Goal: Task Accomplishment & Management: Use online tool/utility

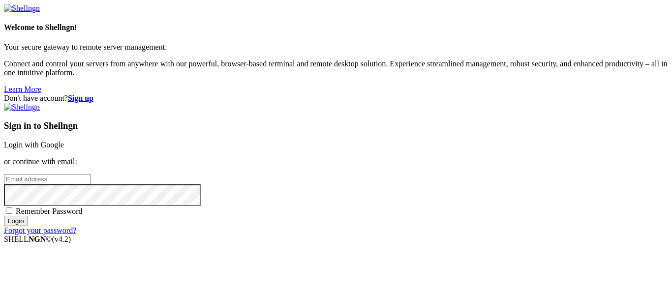
click at [64, 141] on link "Login with Google" at bounding box center [34, 145] width 60 height 8
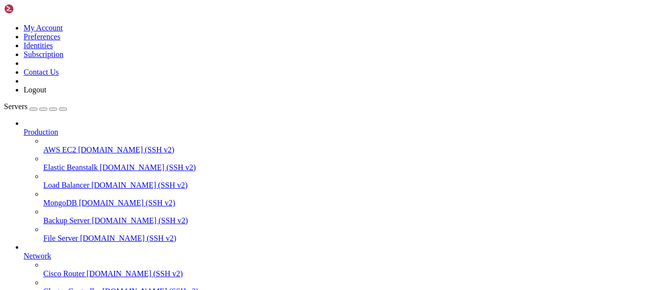
scroll to position [133, 0]
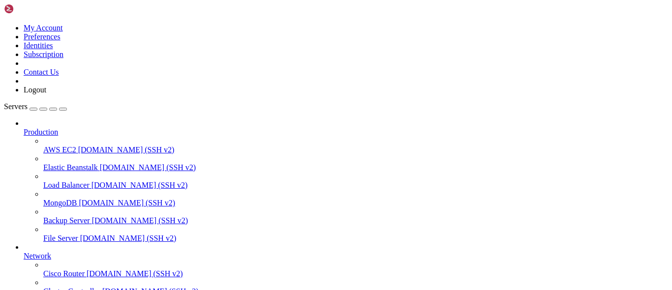
click html "Page up [root@vmi2515581 conf.d]# ls ecuabyte-innovations.gleeze.com.conf veter…"
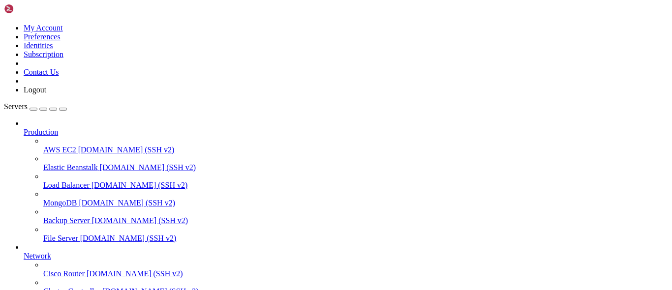
drag, startPoint x: 260, startPoint y: 661, endPoint x: 188, endPoint y: 671, distance: 72.4
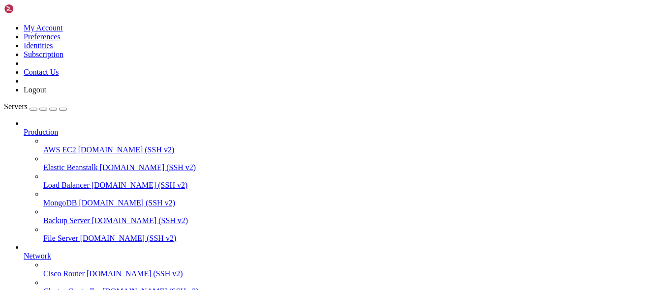
drag, startPoint x: 7, startPoint y: 595, endPoint x: 32, endPoint y: 673, distance: 82.0
copy div "server { server_name [DOMAIN_NAME]; location / { proxy_pass [URL][TECHNICAL_ID]…"
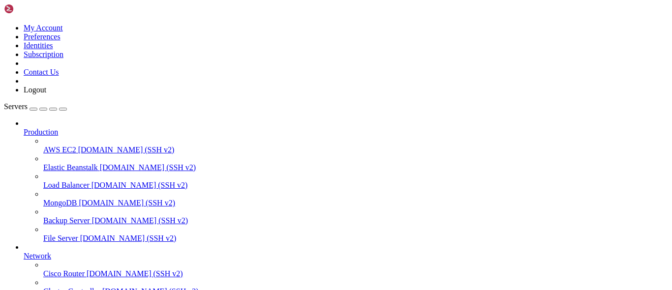
scroll to position [0, 0]
drag, startPoint x: 55, startPoint y: 627, endPoint x: 36, endPoint y: 625, distance: 18.8
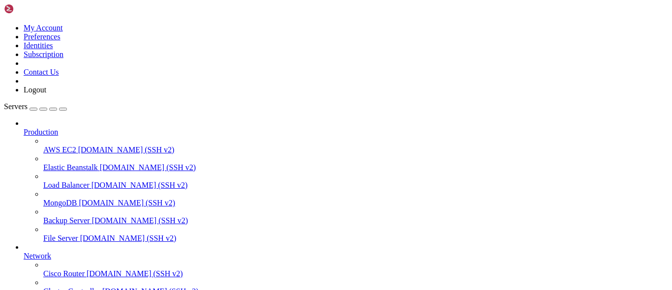
type input "/root"
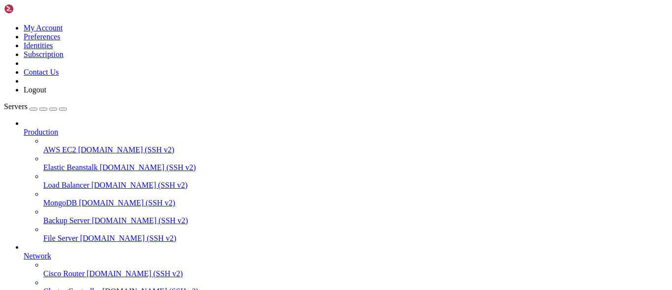
drag, startPoint x: 460, startPoint y: 623, endPoint x: 488, endPoint y: 508, distance: 118.4
click html "Page up - "8000:8000" - "9000:9000" environment: - WOODPECKER_OPEN=${WOODPECKER…"
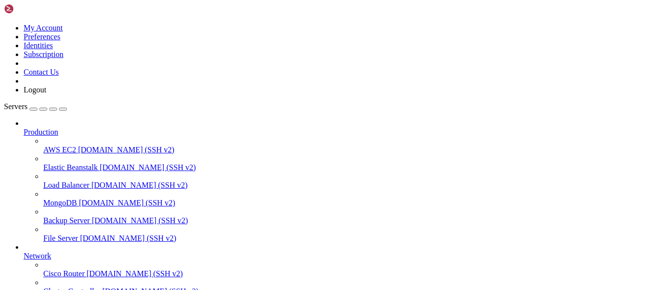
scroll to position [74, 0]
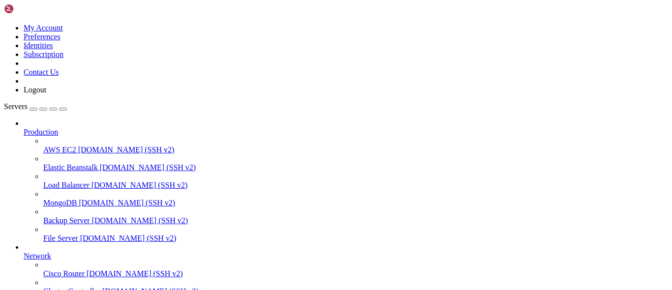
drag, startPoint x: 64, startPoint y: 737, endPoint x: 154, endPoint y: 738, distance: 90.0
copy x-row "[URL][TECHNICAL_ID]"
drag, startPoint x: 169, startPoint y: 759, endPoint x: 96, endPoint y: 759, distance: 72.3
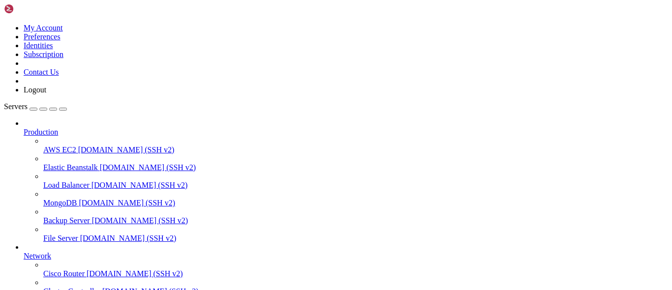
copy x-row "Ov23lidWVFe9VzW2E2Xx"
drag, startPoint x: 240, startPoint y: 768, endPoint x: 98, endPoint y: 769, distance: 142.1
drag, startPoint x: 97, startPoint y: 768, endPoint x: 240, endPoint y: 764, distance: 143.1
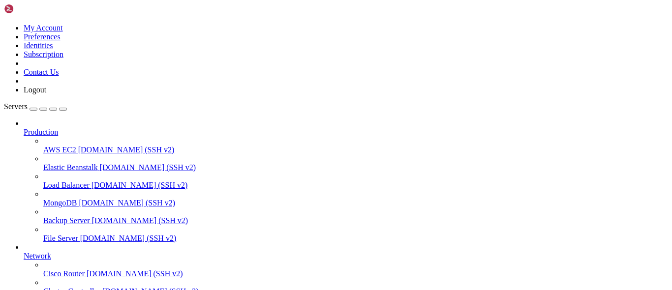
drag, startPoint x: 245, startPoint y: 768, endPoint x: 97, endPoint y: 766, distance: 147.5
drag, startPoint x: 241, startPoint y: 769, endPoint x: 97, endPoint y: 768, distance: 143.6
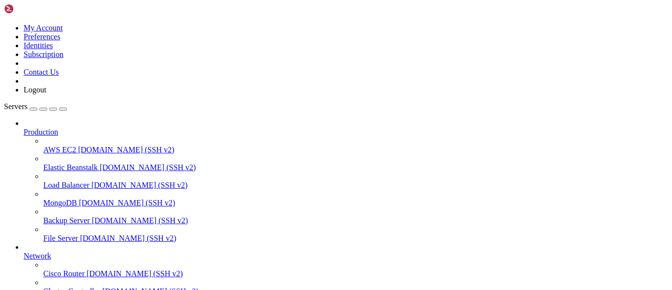
copy x-row "c501003836310fa2841b8419cdf26232efefa2d1"
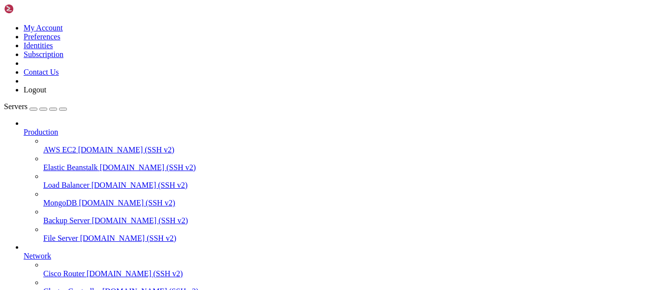
scroll to position [0, 0]
drag, startPoint x: 86, startPoint y: 624, endPoint x: 65, endPoint y: 637, distance: 25.2
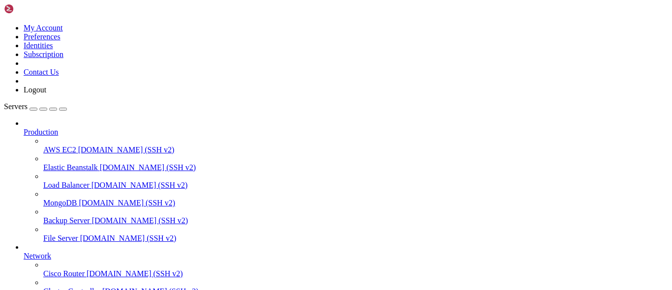
copy x-row "11fbca6a3334"
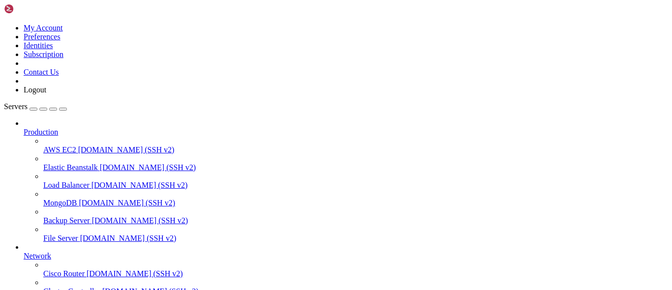
drag, startPoint x: 74, startPoint y: 776, endPoint x: 9, endPoint y: 684, distance: 112.6
copy div "[root@vmi2515581 ~]# docker logs 11fbca6a3334 python: can't open file '/app/app…"
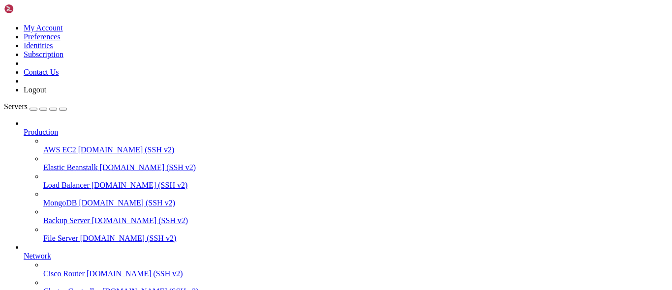
scroll to position [0, 0]
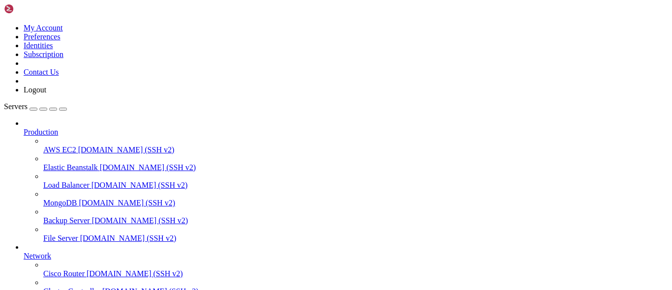
scroll to position [15, 0]
copy x-row "1ad006ec5034"
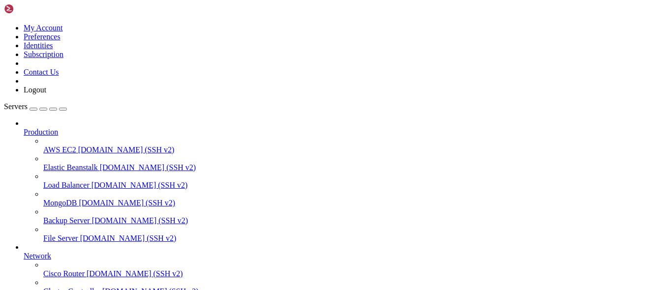
drag, startPoint x: 172, startPoint y: 586, endPoint x: 147, endPoint y: 620, distance: 42.2
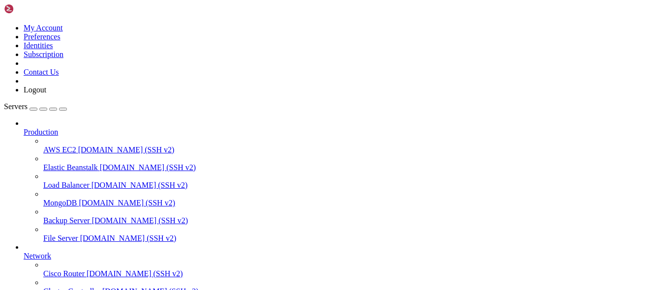
drag, startPoint x: 35, startPoint y: 696, endPoint x: 22, endPoint y: 693, distance: 13.0
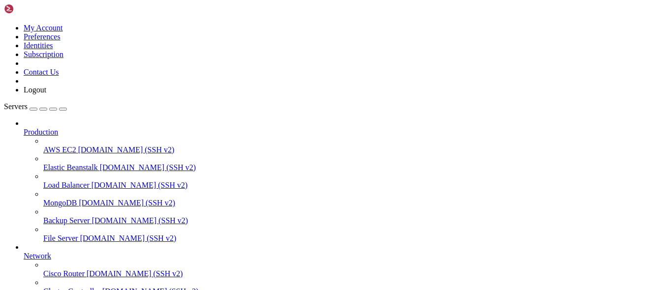
drag, startPoint x: 172, startPoint y: 587, endPoint x: 158, endPoint y: 604, distance: 22.4
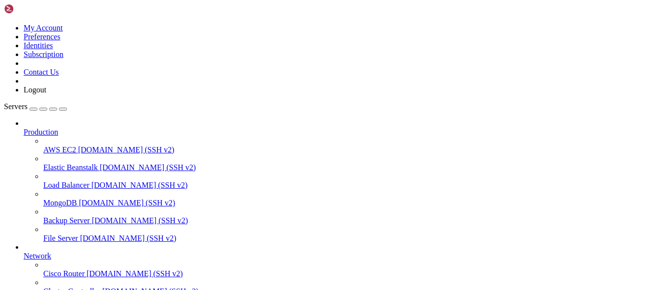
drag, startPoint x: 176, startPoint y: 598, endPoint x: 150, endPoint y: 600, distance: 25.6
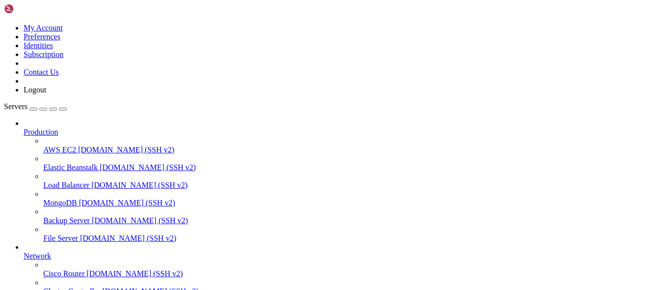
copy x-row "1ad006ec5034"
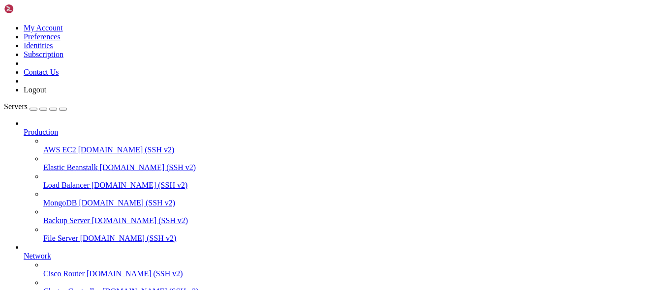
scroll to position [140, 0]
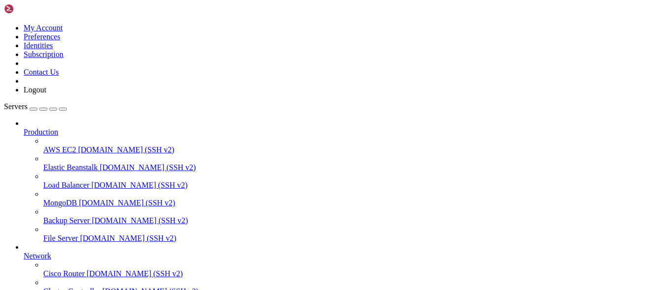
copy x-row "3116f9114583"
drag, startPoint x: 89, startPoint y: 768, endPoint x: 6, endPoint y: 681, distance: 120.0
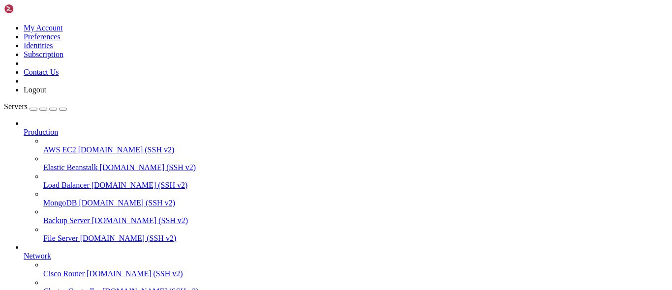
drag, startPoint x: 6, startPoint y: 681, endPoint x: 71, endPoint y: 723, distance: 76.8
drag, startPoint x: 84, startPoint y: 758, endPoint x: 8, endPoint y: 685, distance: 105.7
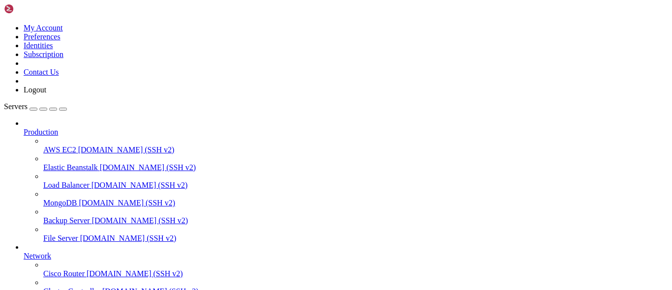
scroll to position [44, 0]
copy div "[root@vmi2515581 ~]# docker logs 3116f9114583 python: can't open file '/app/app…"
